Goal: Task Accomplishment & Management: Manage account settings

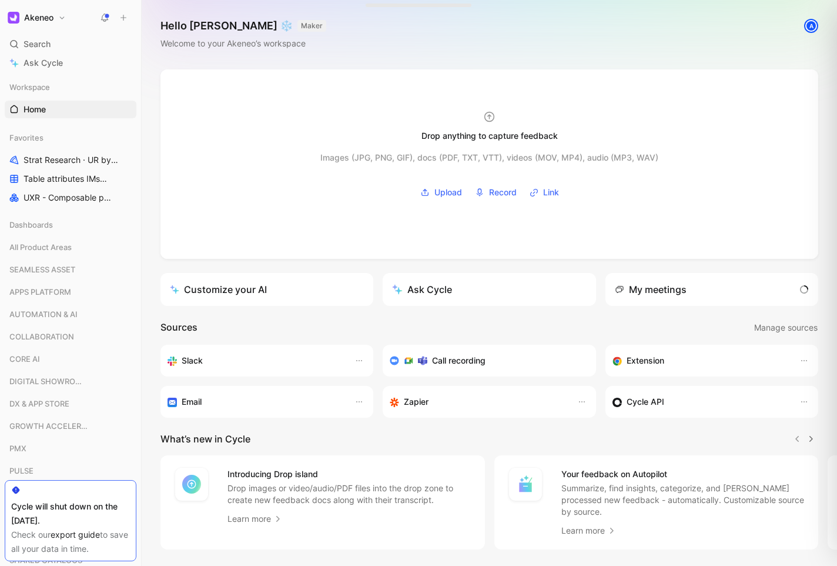
click at [63, 18] on button "Akeneo" at bounding box center [37, 17] width 64 height 16
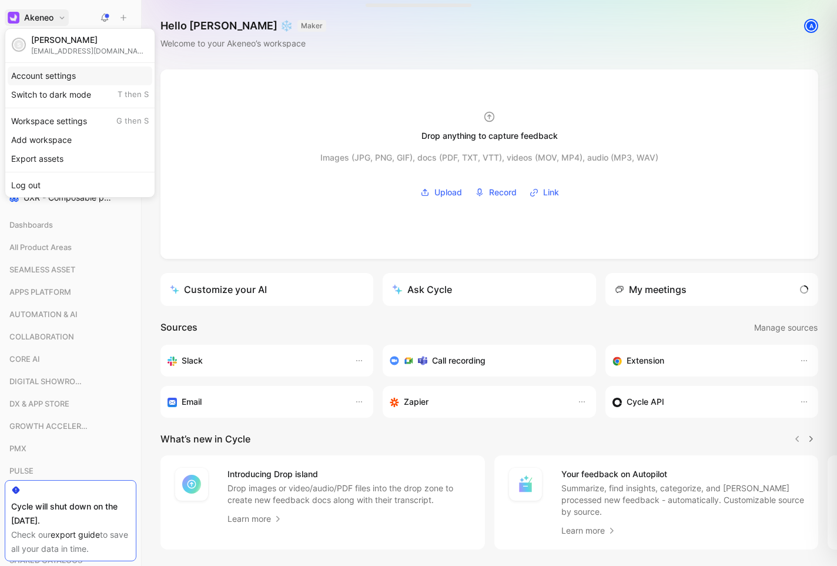
click at [73, 79] on div "Account settings" at bounding box center [80, 75] width 145 height 19
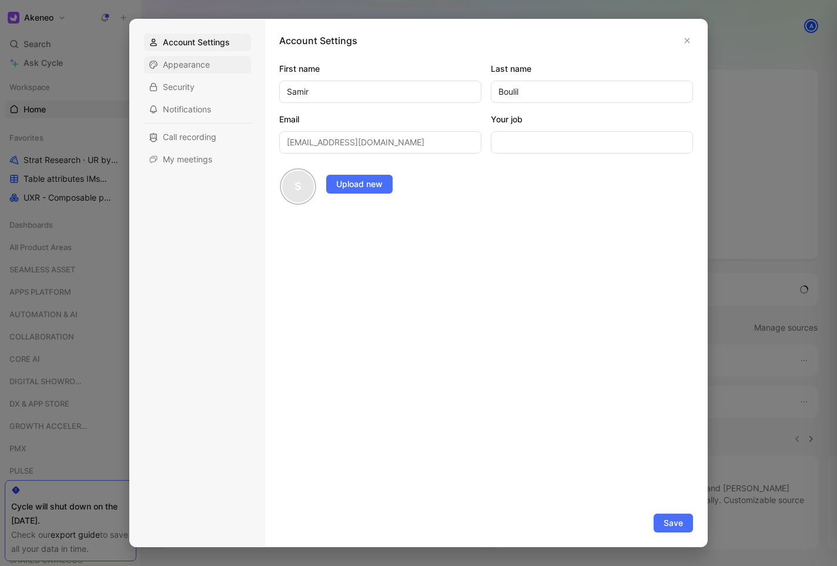
click at [213, 65] on div "Appearance" at bounding box center [197, 65] width 107 height 18
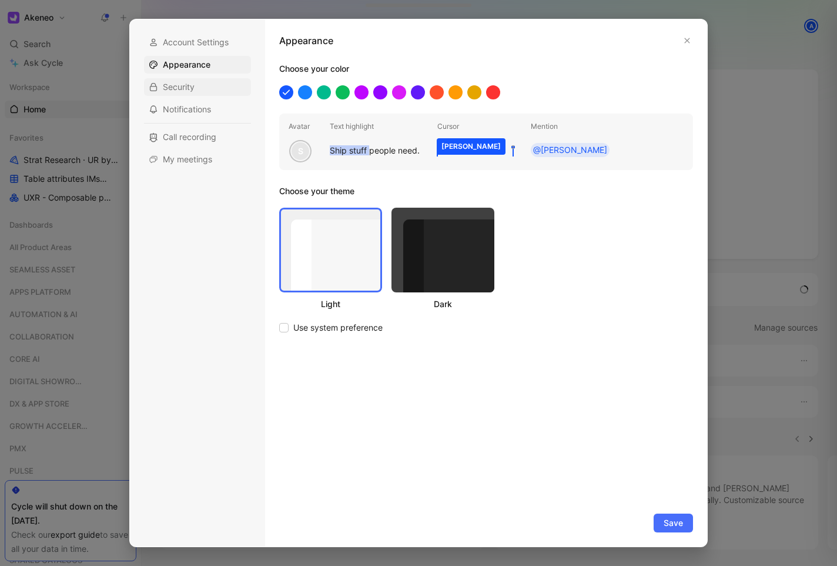
click at [168, 85] on span "Security" at bounding box center [179, 87] width 32 height 12
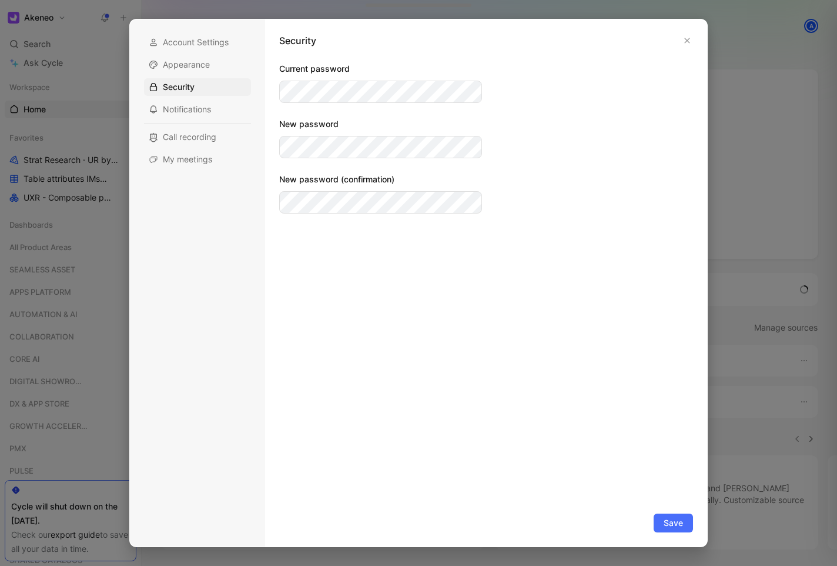
click at [213, 126] on div "Account Settings Appearance Security Notifications Call recording My meetings" at bounding box center [197, 101] width 107 height 135
click at [210, 138] on span "Call recording" at bounding box center [190, 137] width 54 height 12
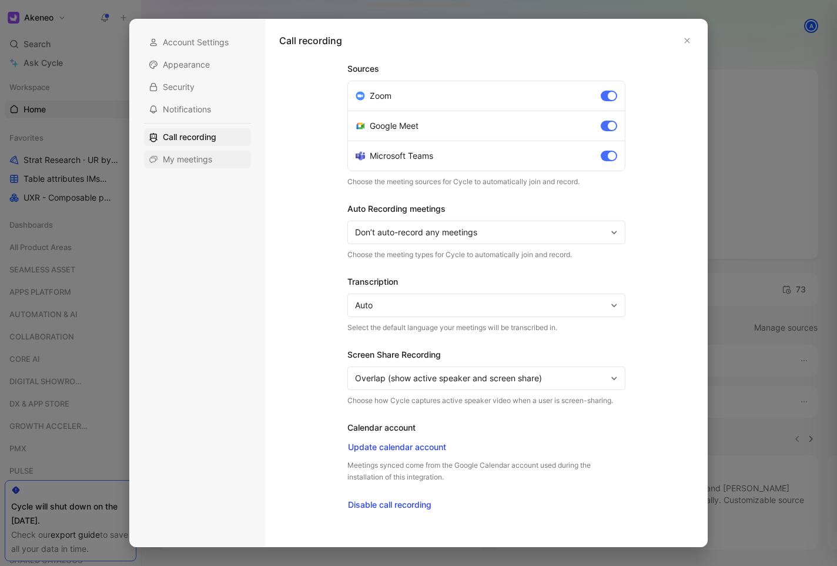
click at [203, 162] on span "My meetings" at bounding box center [187, 159] width 49 height 12
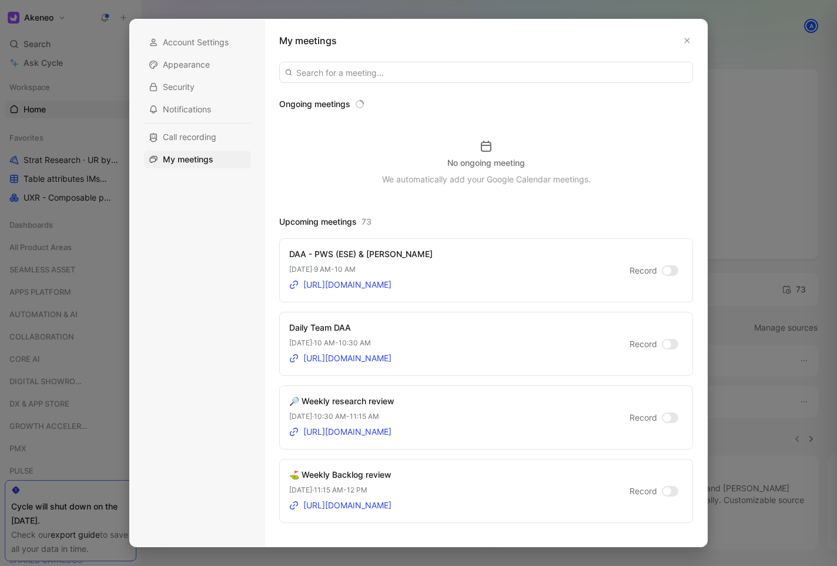
click at [663, 270] on div at bounding box center [667, 270] width 8 height 8
click at [0, 0] on input "Record" at bounding box center [0, 0] width 0 height 0
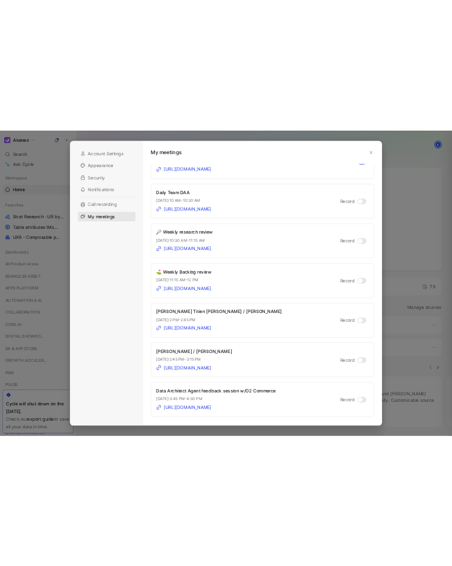
scroll to position [199, 0]
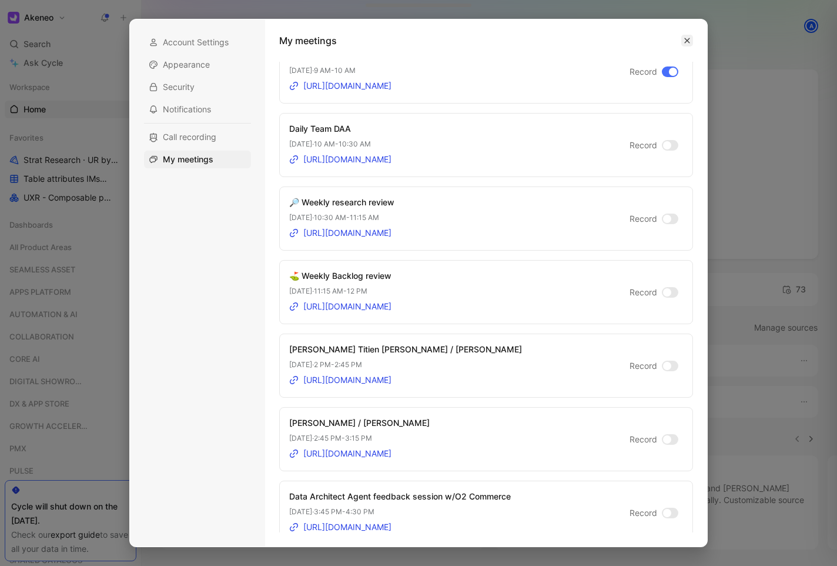
click at [690, 37] on icon "button" at bounding box center [687, 40] width 7 height 7
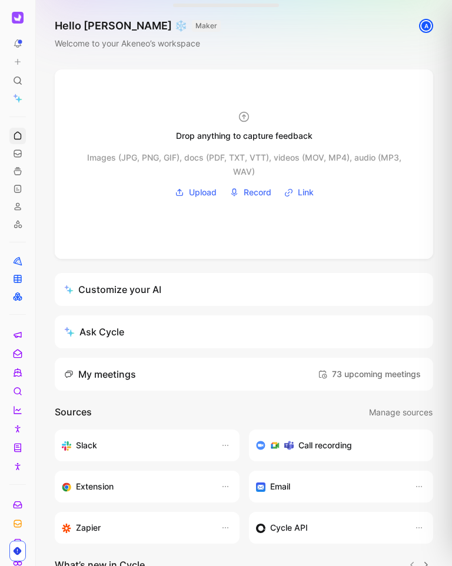
click at [18, 41] on use at bounding box center [18, 43] width 8 height 8
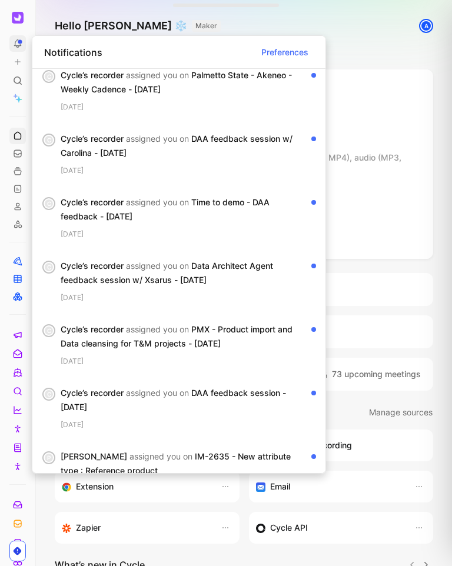
scroll to position [0, 0]
